Goal: Find specific page/section: Find specific page/section

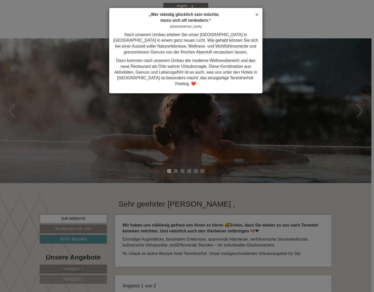
click at [255, 15] on span "×" at bounding box center [256, 15] width 3 height 6
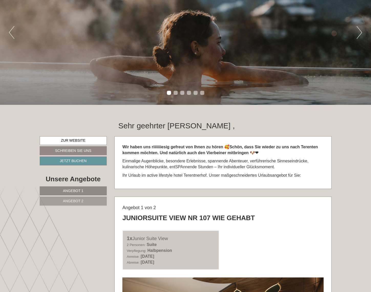
scroll to position [70, 0]
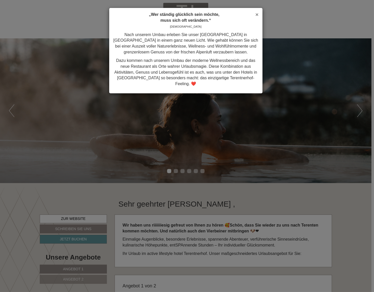
click at [258, 14] on span "×" at bounding box center [256, 15] width 3 height 6
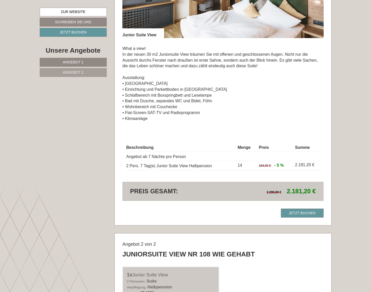
scroll to position [419, 0]
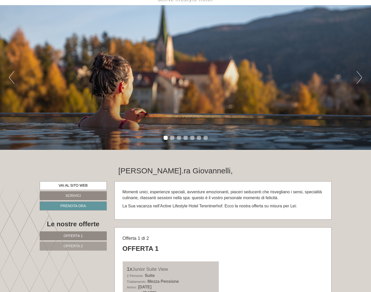
scroll to position [70, 0]
